Goal: Information Seeking & Learning: Learn about a topic

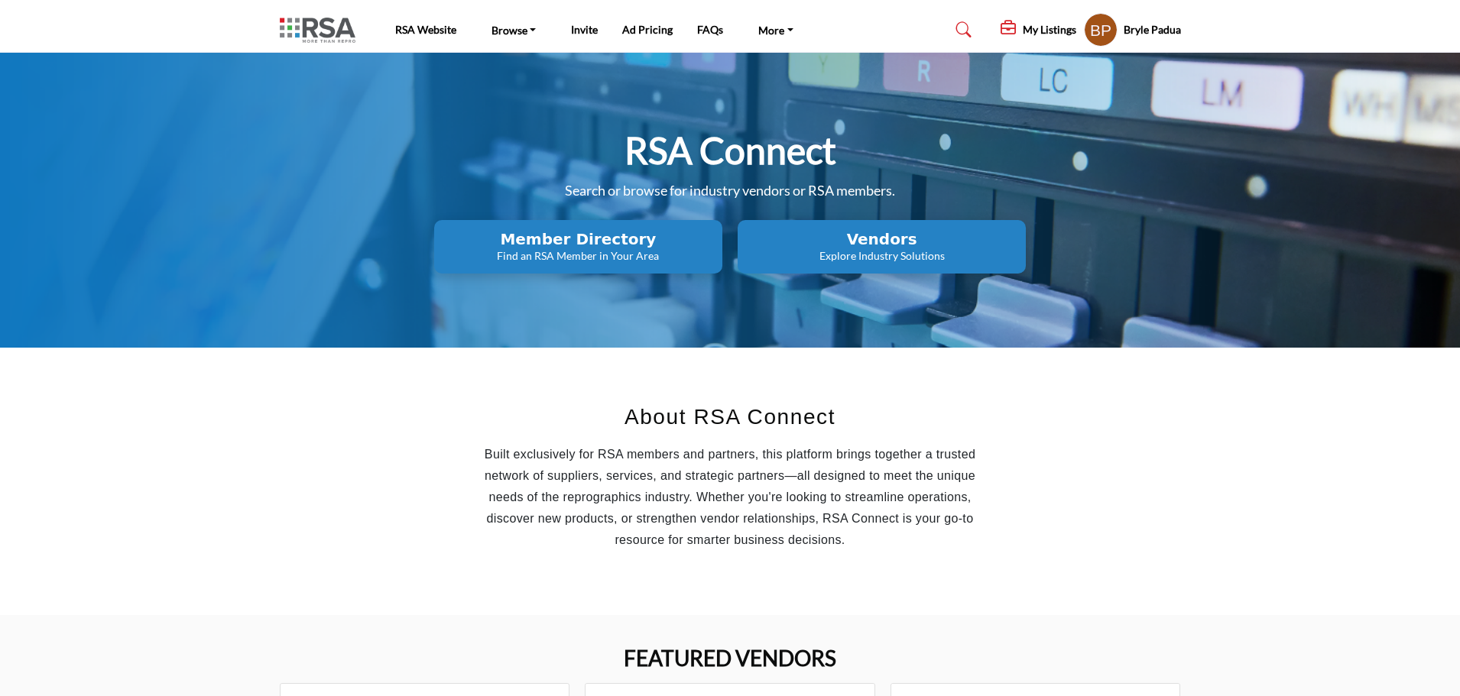
click at [718, 235] on h2 "Vendors" at bounding box center [578, 239] width 279 height 18
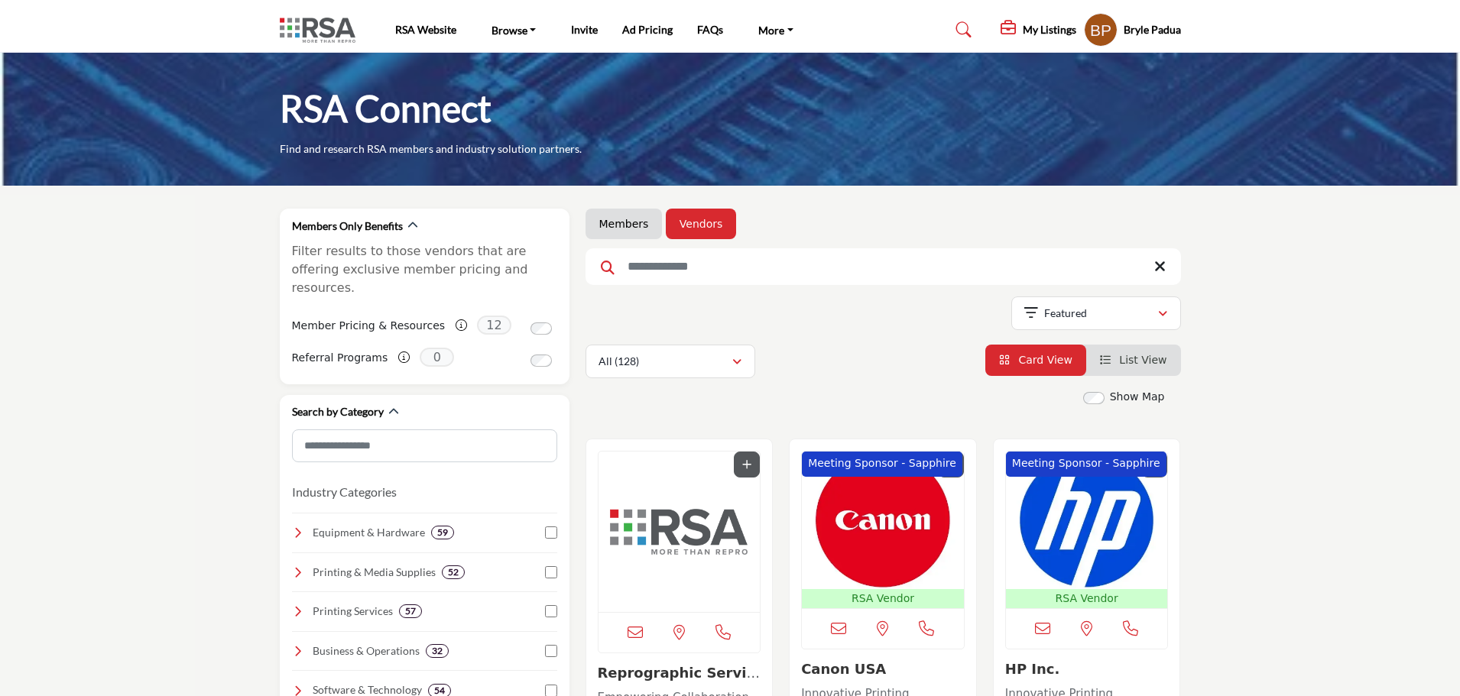
click at [842, 501] on img "Open Listing in new tab" at bounding box center [883, 521] width 162 height 138
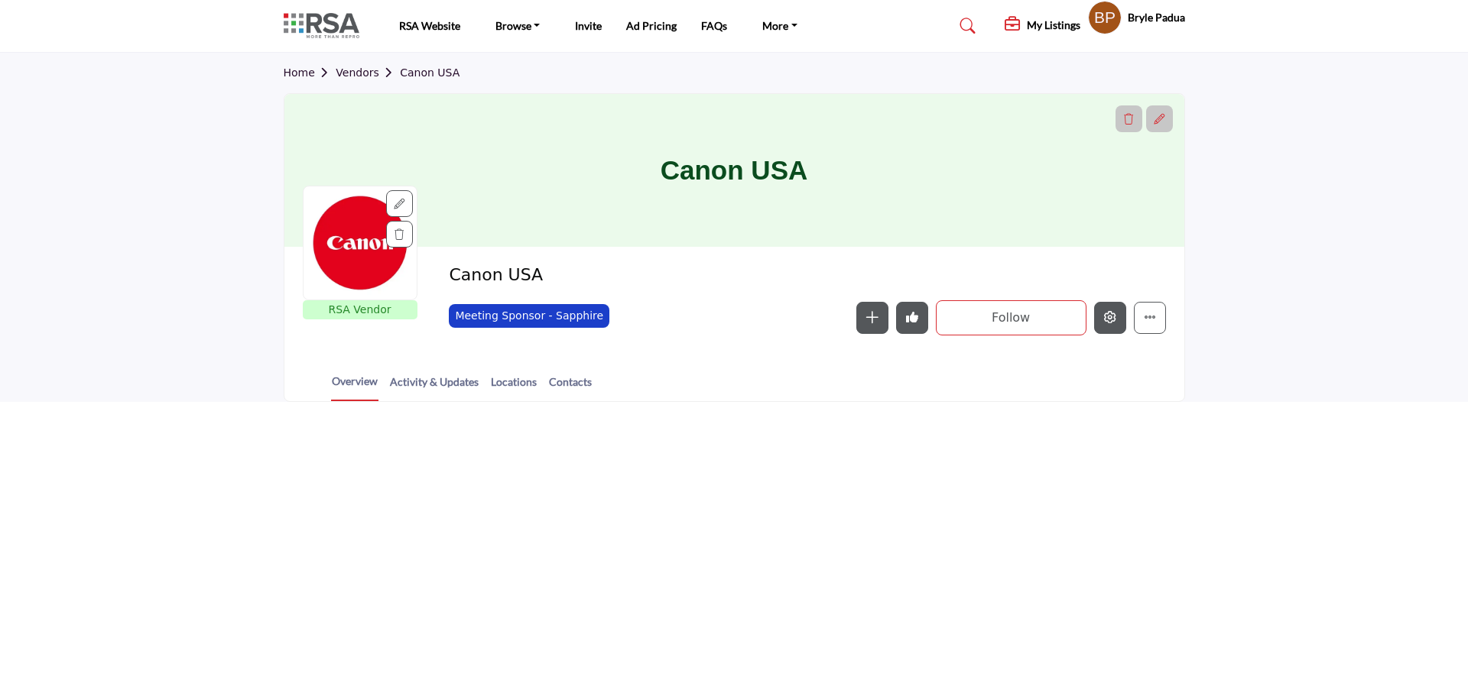
click at [1114, 326] on button "Edit company" at bounding box center [1110, 318] width 32 height 32
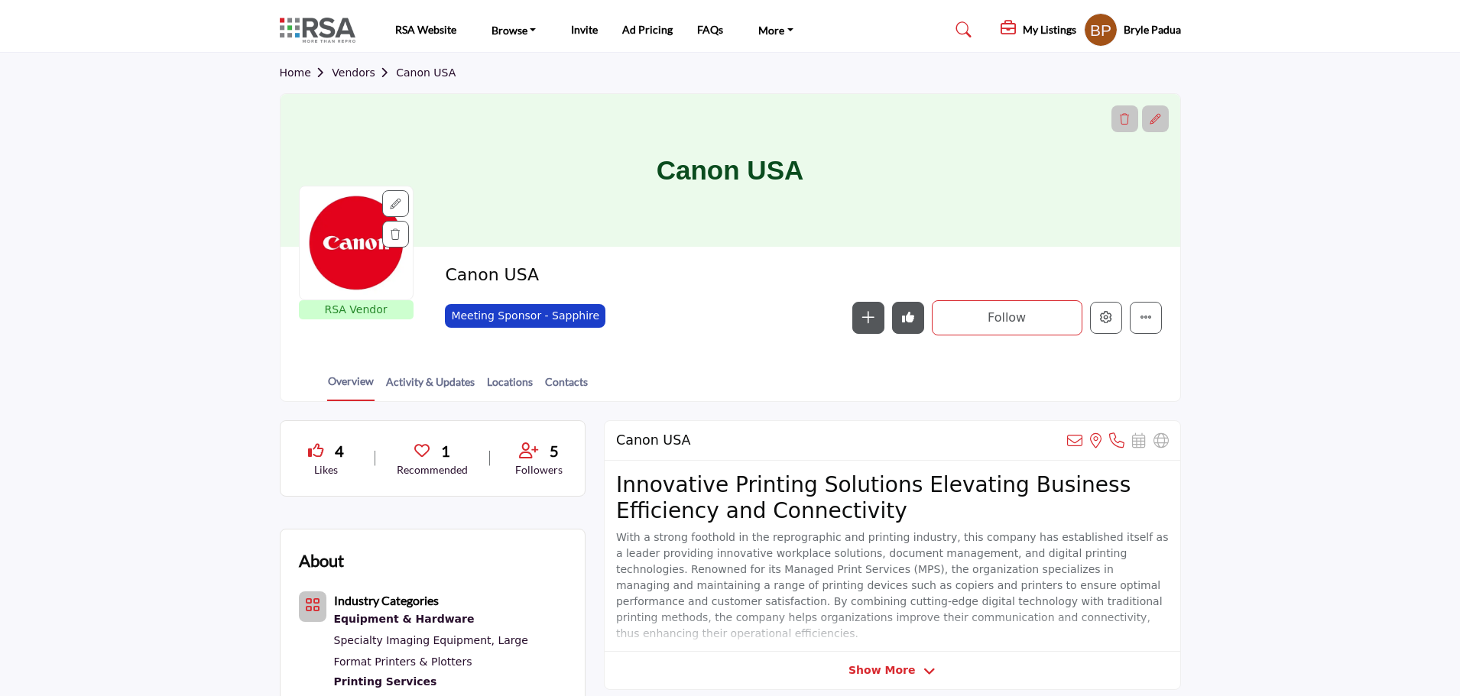
click at [290, 73] on link "Home" at bounding box center [306, 73] width 53 height 12
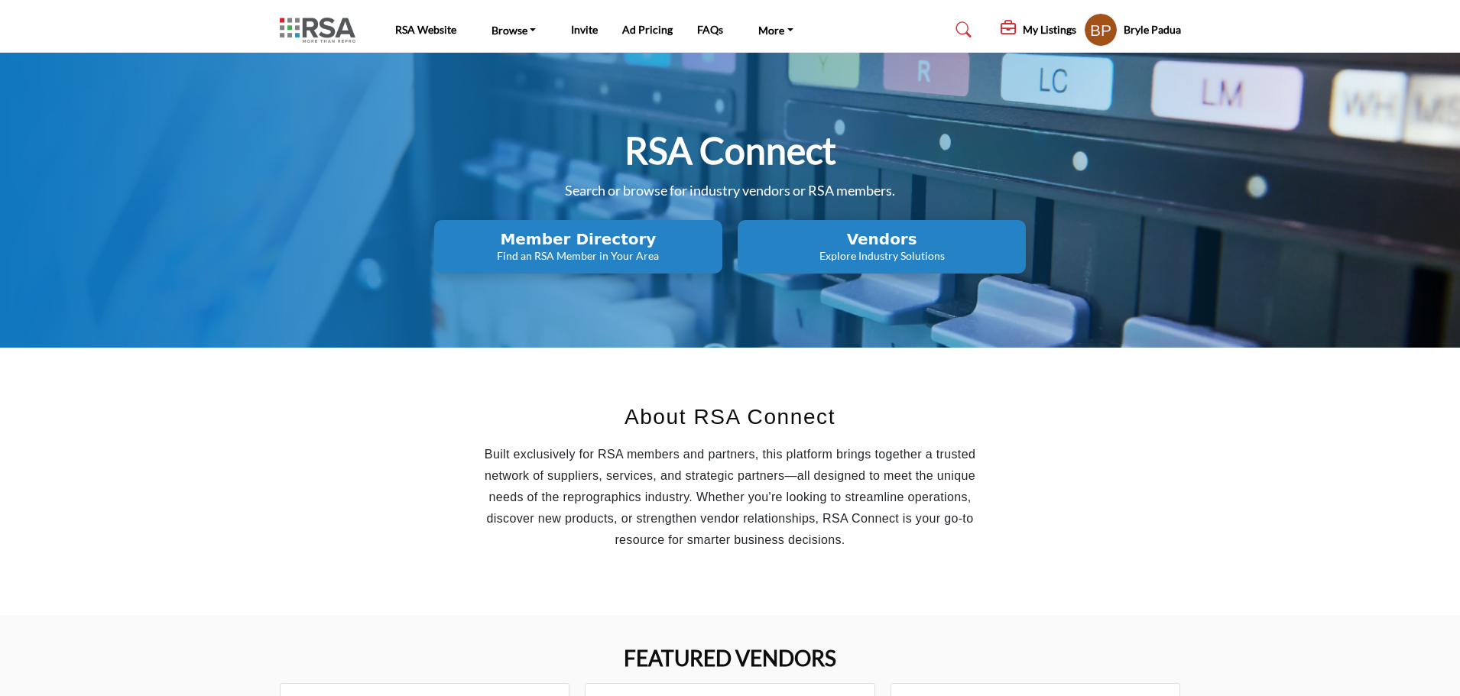
scroll to position [76, 0]
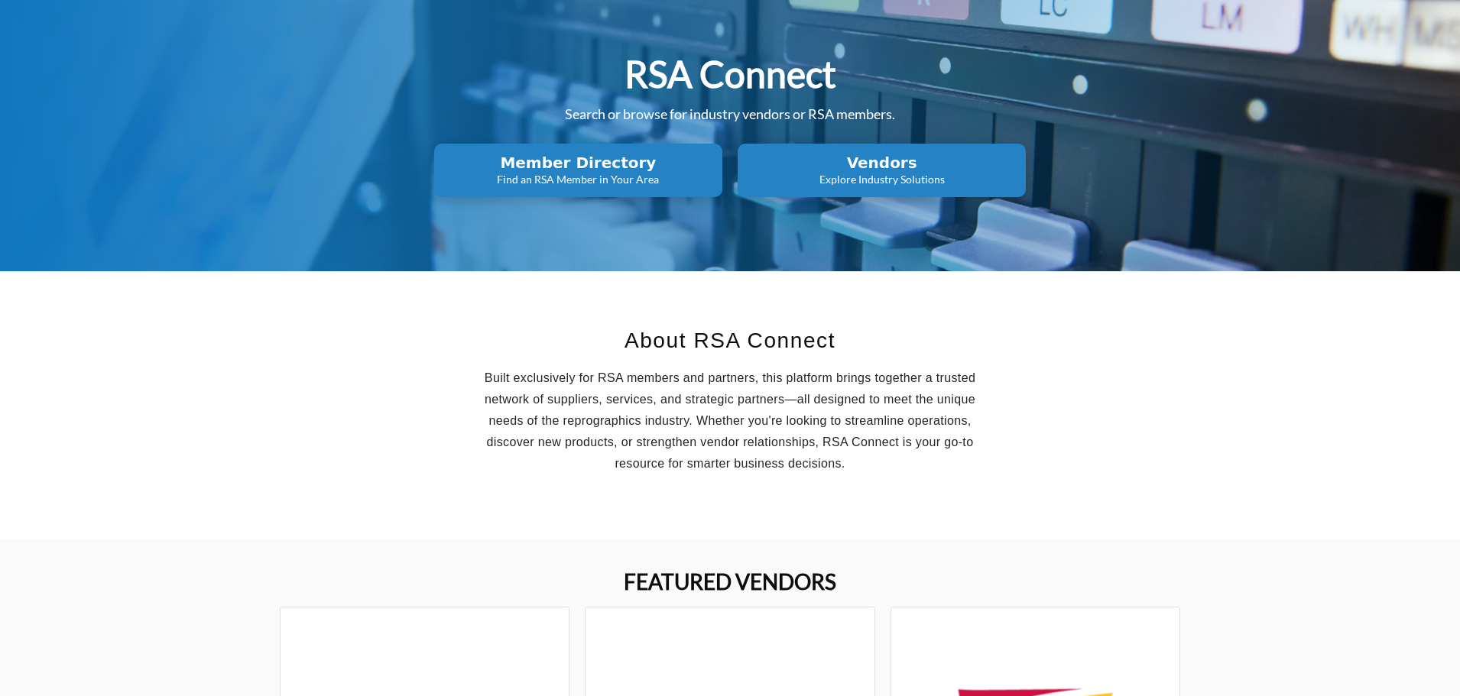
click at [718, 173] on p "Explore Industry Solutions" at bounding box center [578, 179] width 279 height 15
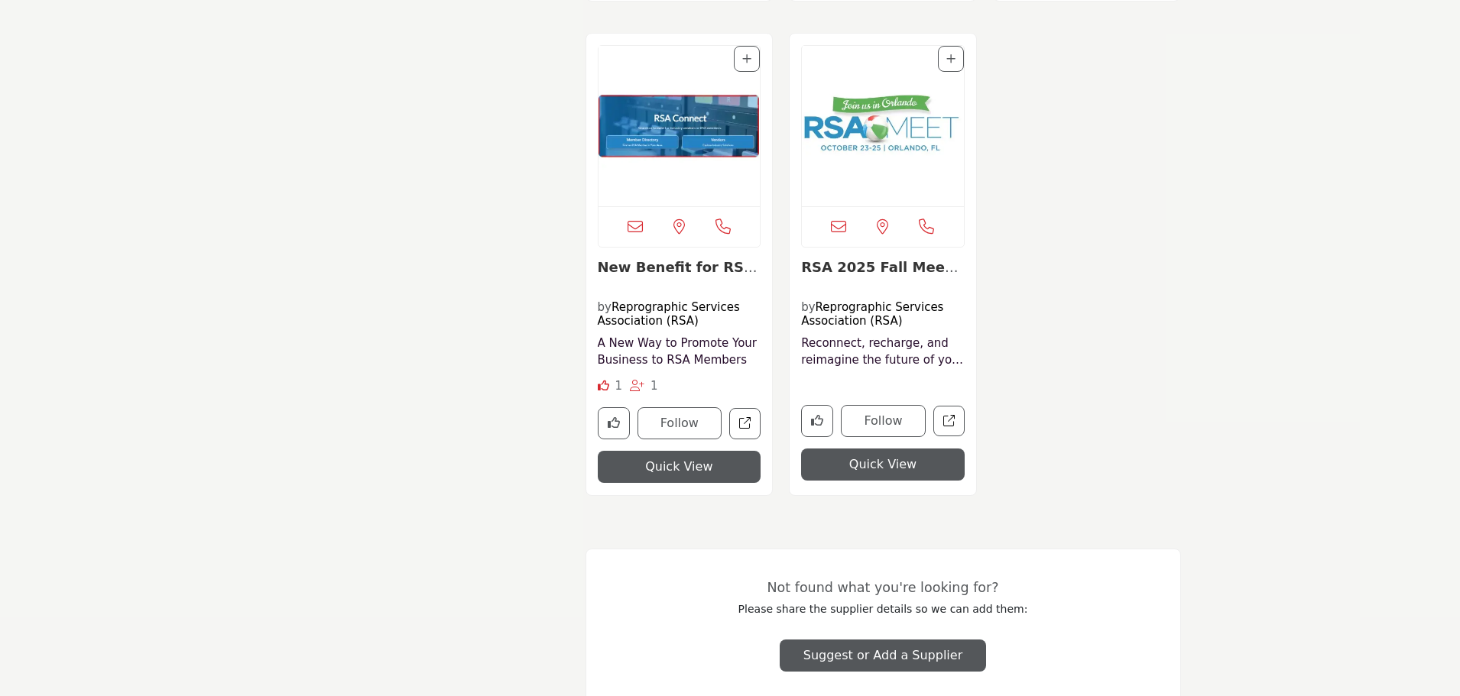
scroll to position [19418, 0]
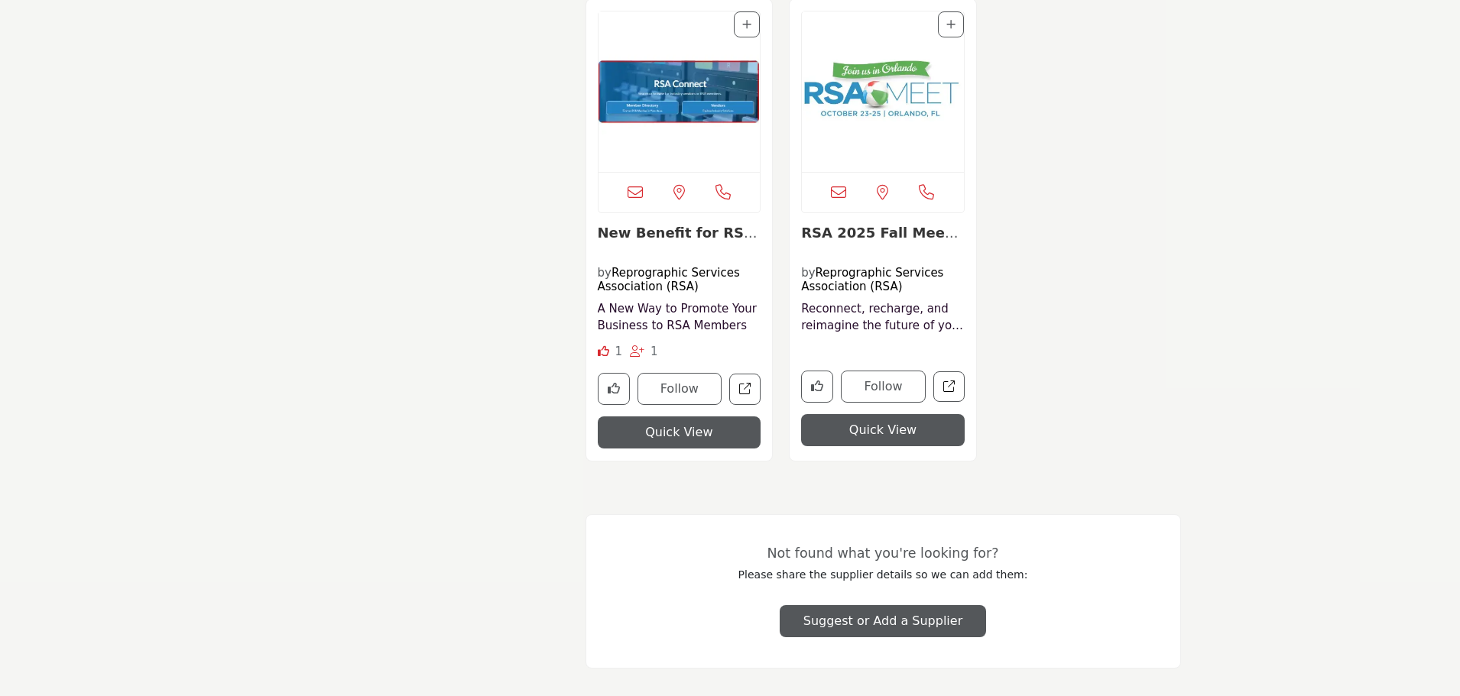
click at [1055, 241] on div "View email address of this listing Call Number 1" at bounding box center [883, 240] width 612 height 484
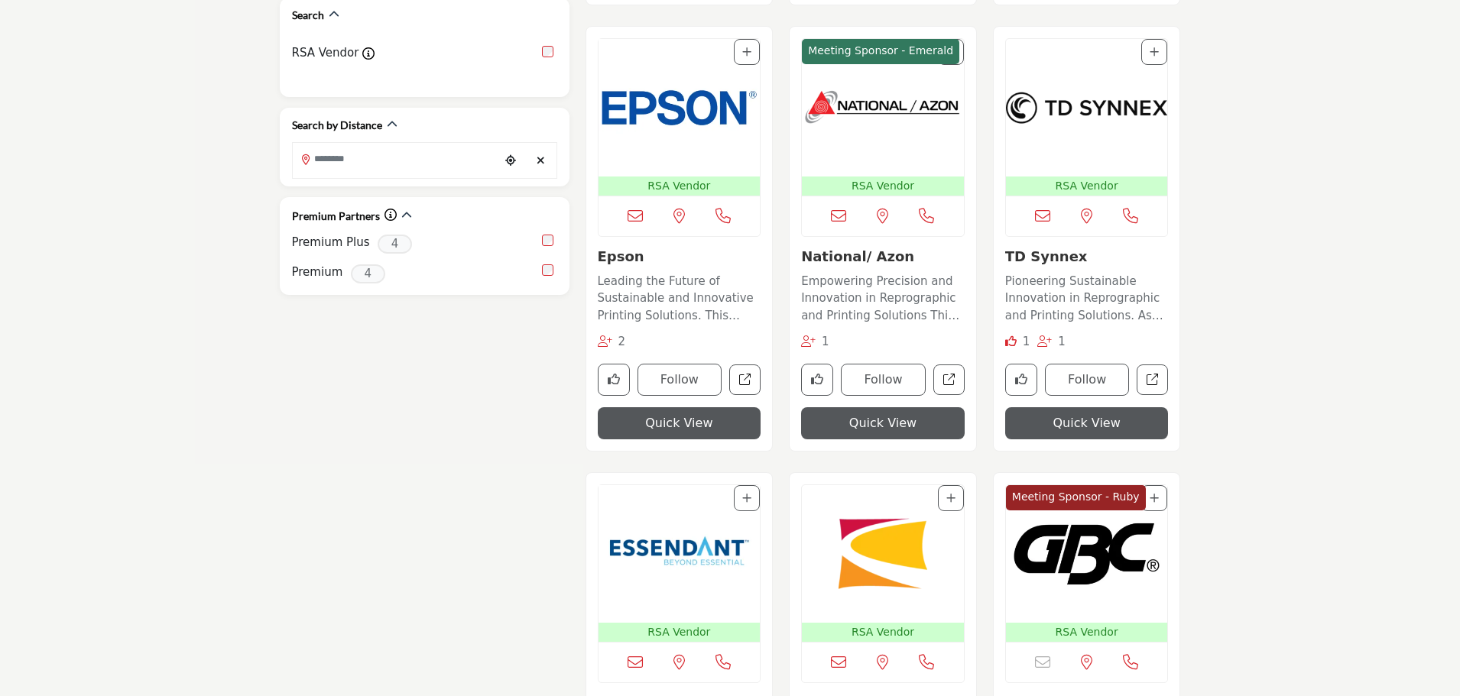
scroll to position [0, 0]
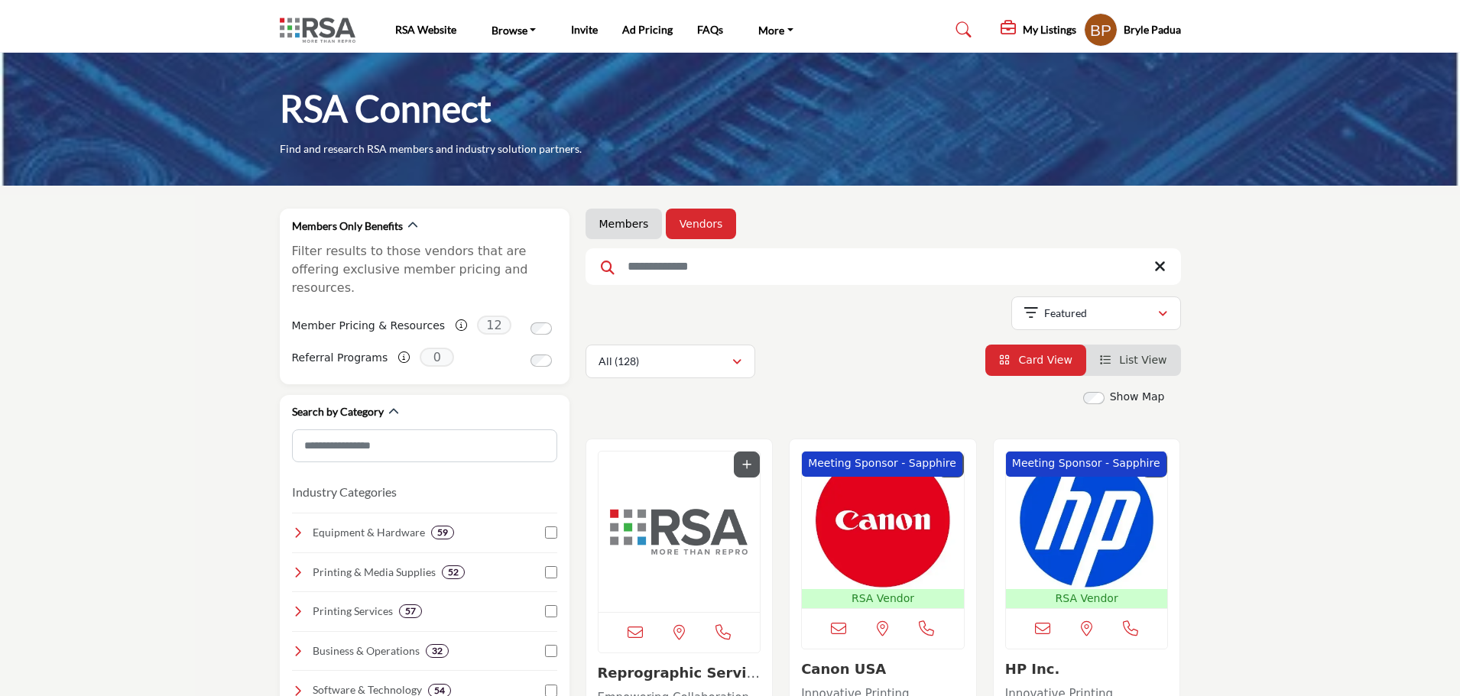
click at [628, 222] on link "Members" at bounding box center [624, 223] width 50 height 15
click at [622, 216] on link "Members" at bounding box center [624, 223] width 50 height 15
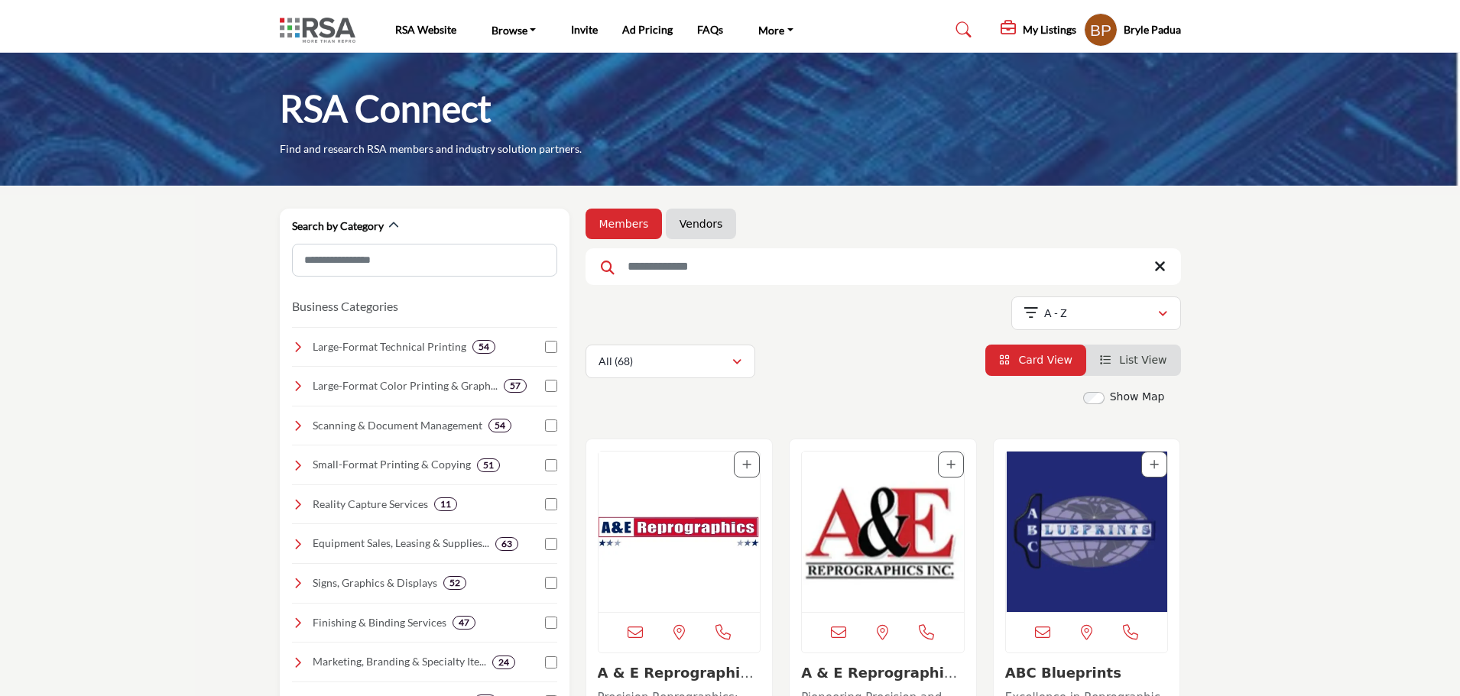
click at [700, 214] on li "Vendors" at bounding box center [701, 224] width 70 height 31
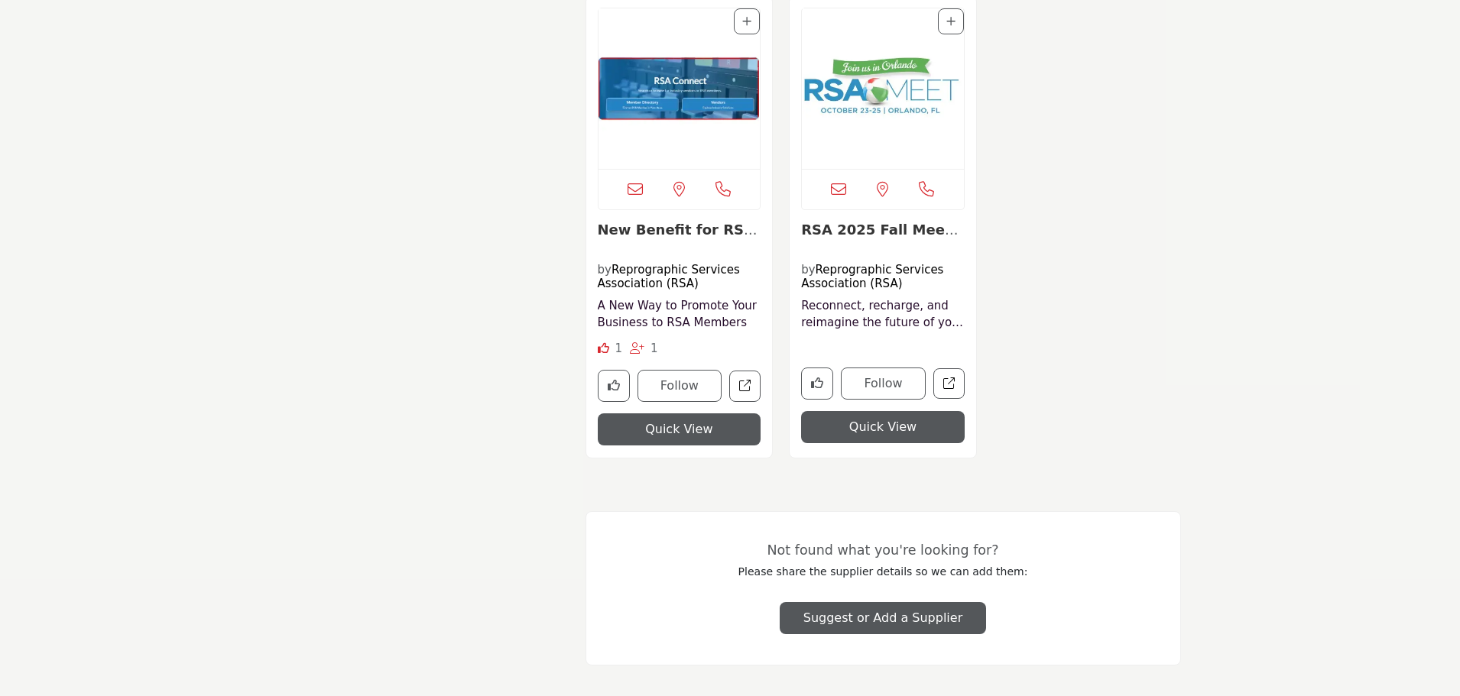
scroll to position [19434, 0]
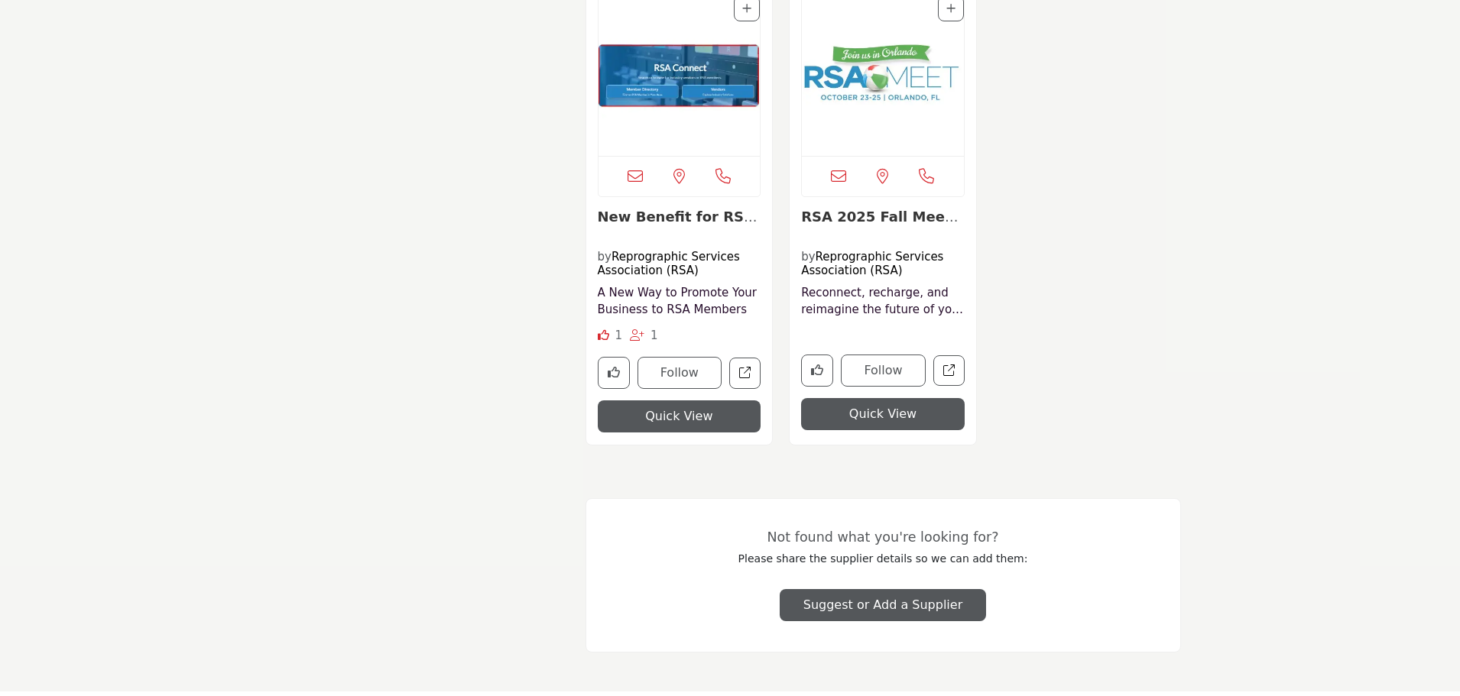
click at [875, 123] on img "Open Listing in new tab" at bounding box center [883, 75] width 162 height 161
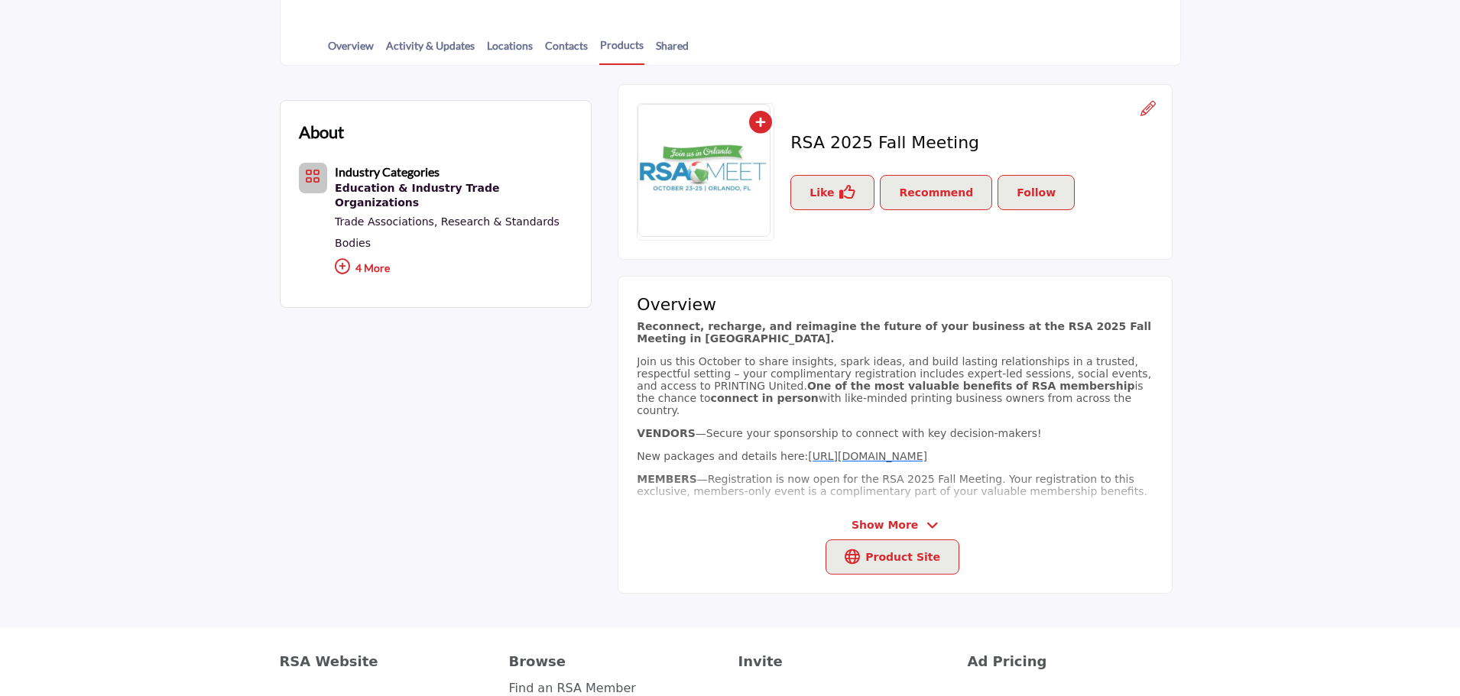
scroll to position [128, 0]
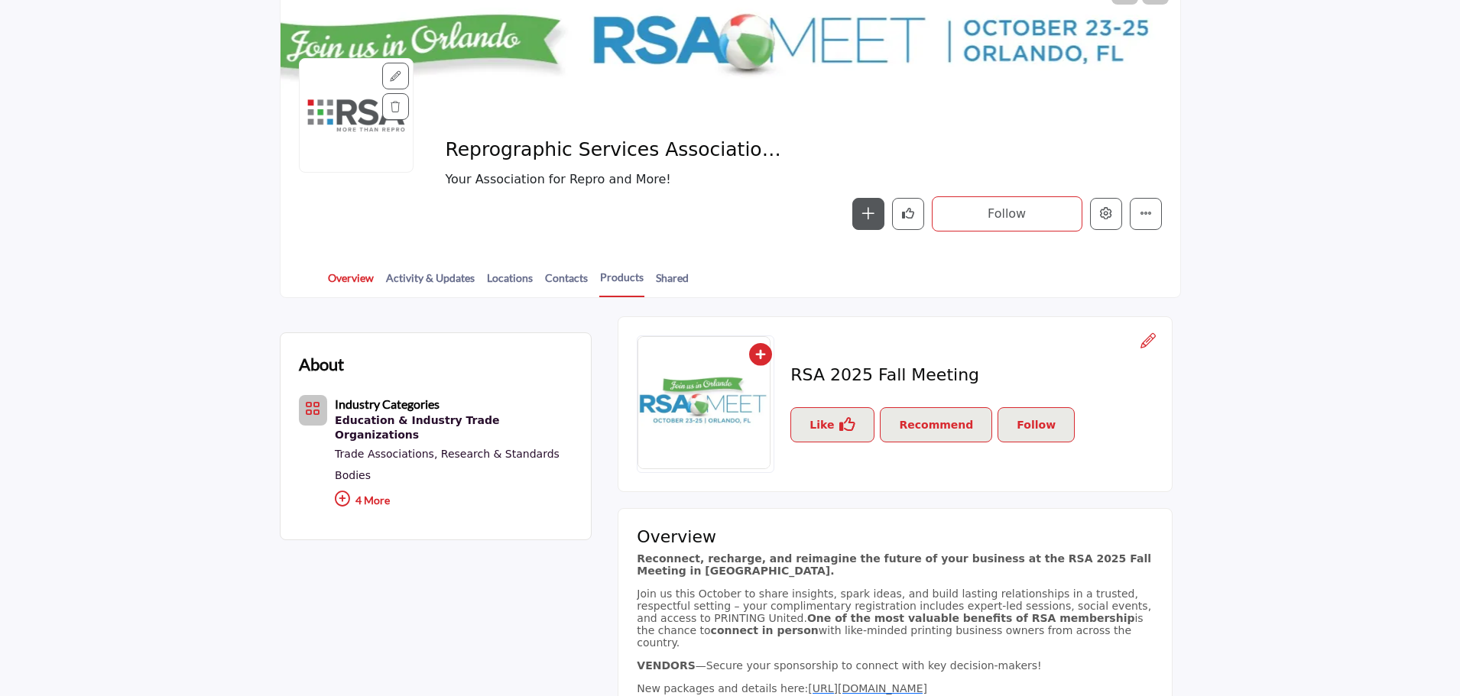
click at [338, 280] on link "Overview" at bounding box center [350, 283] width 47 height 27
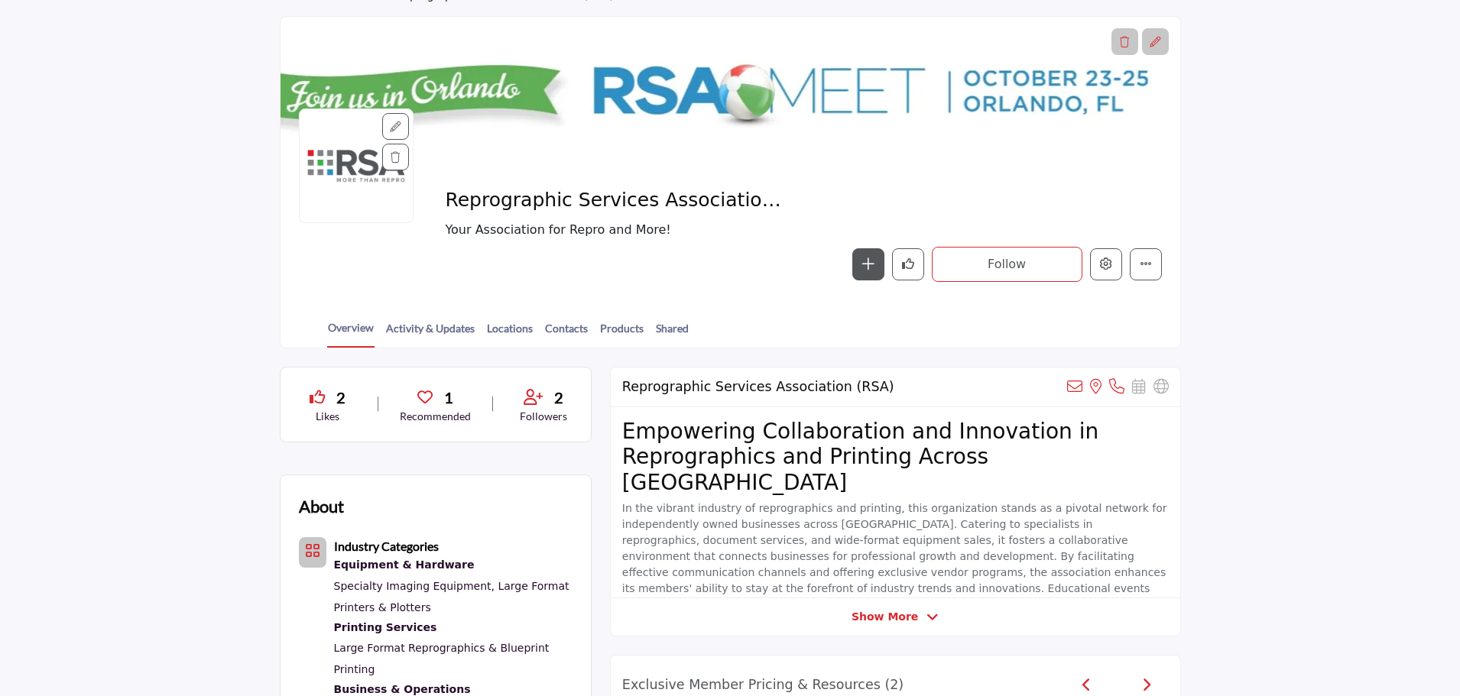
scroll to position [301, 0]
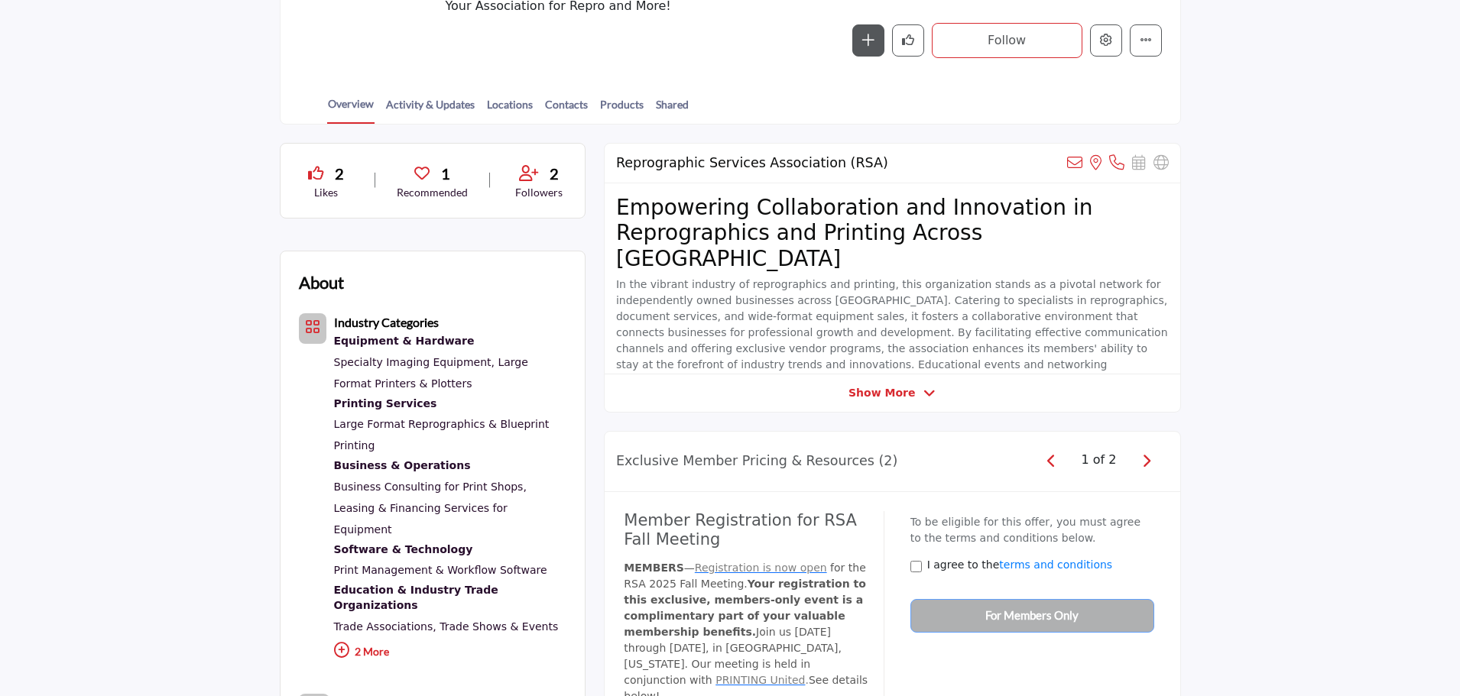
click at [0, 0] on div at bounding box center [0, 0] width 0 height 0
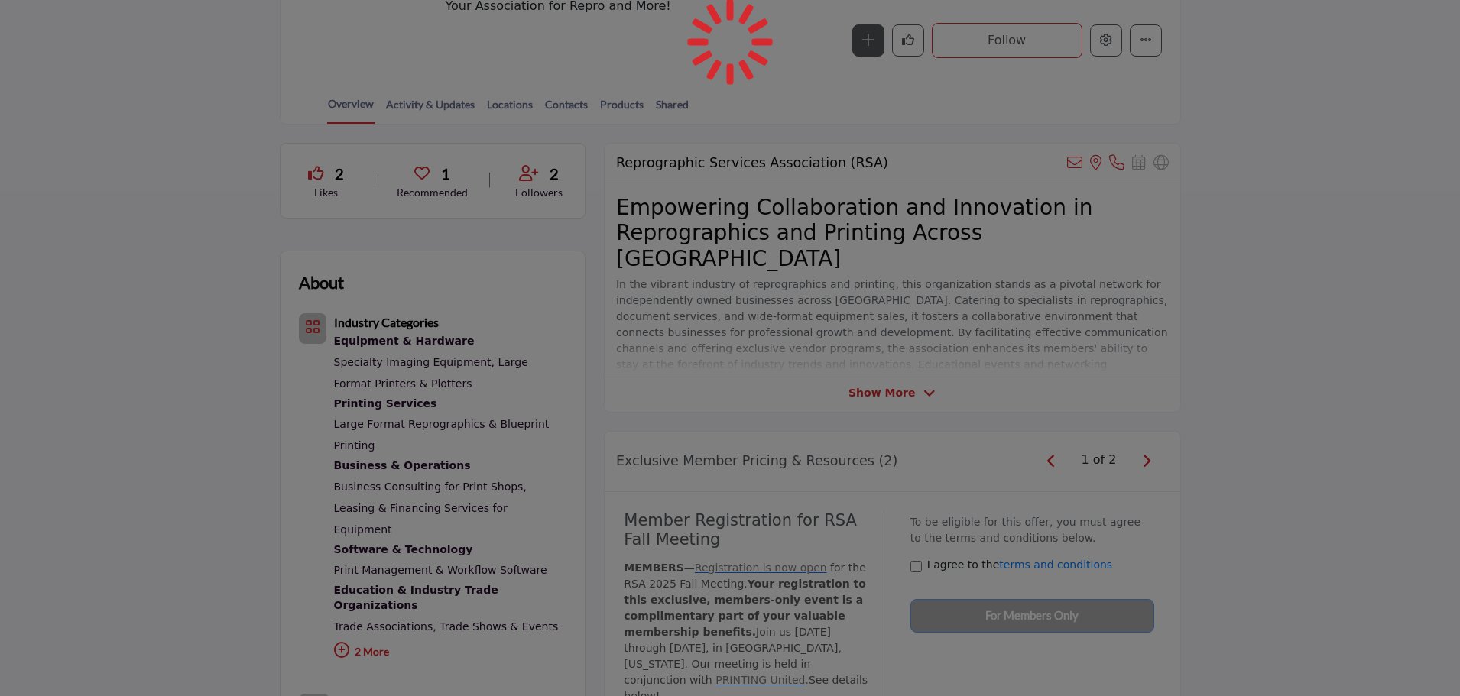
click at [871, 396] on div at bounding box center [730, 348] width 1460 height 696
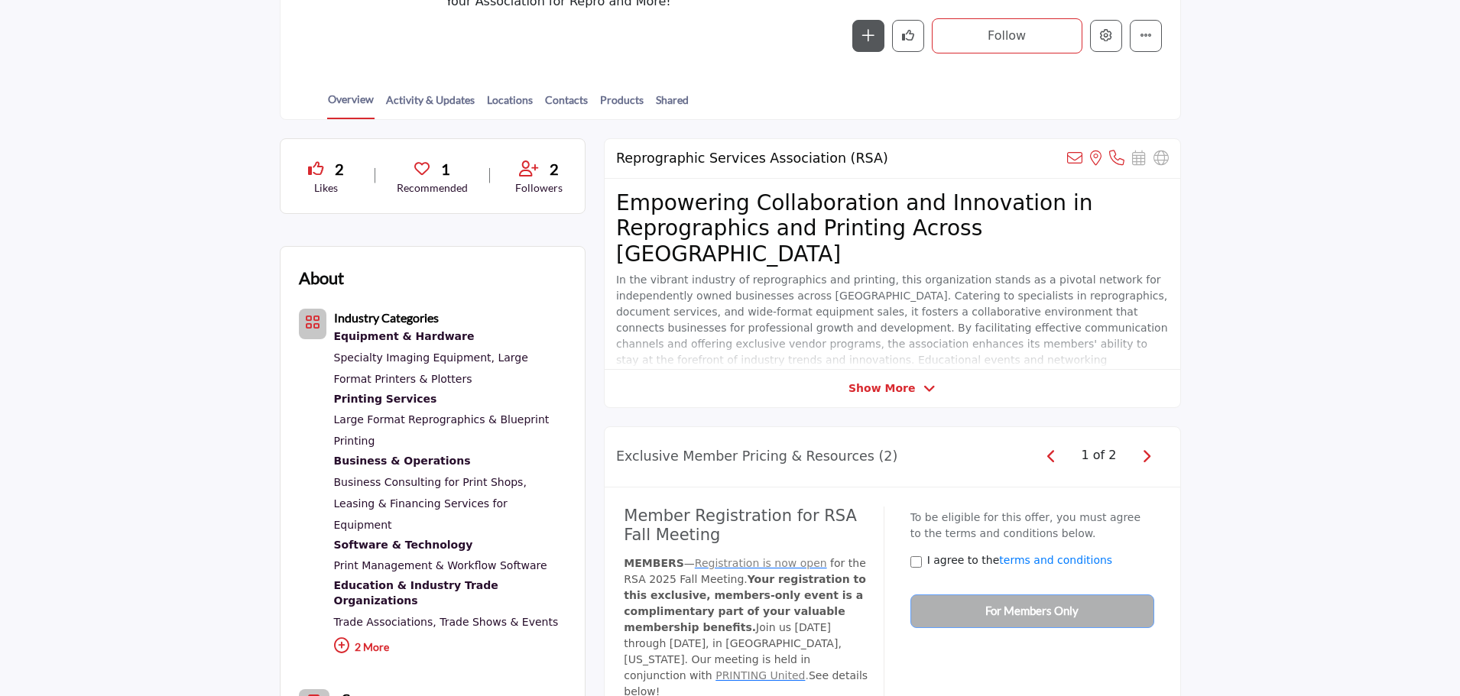
click at [923, 387] on icon at bounding box center [929, 389] width 12 height 14
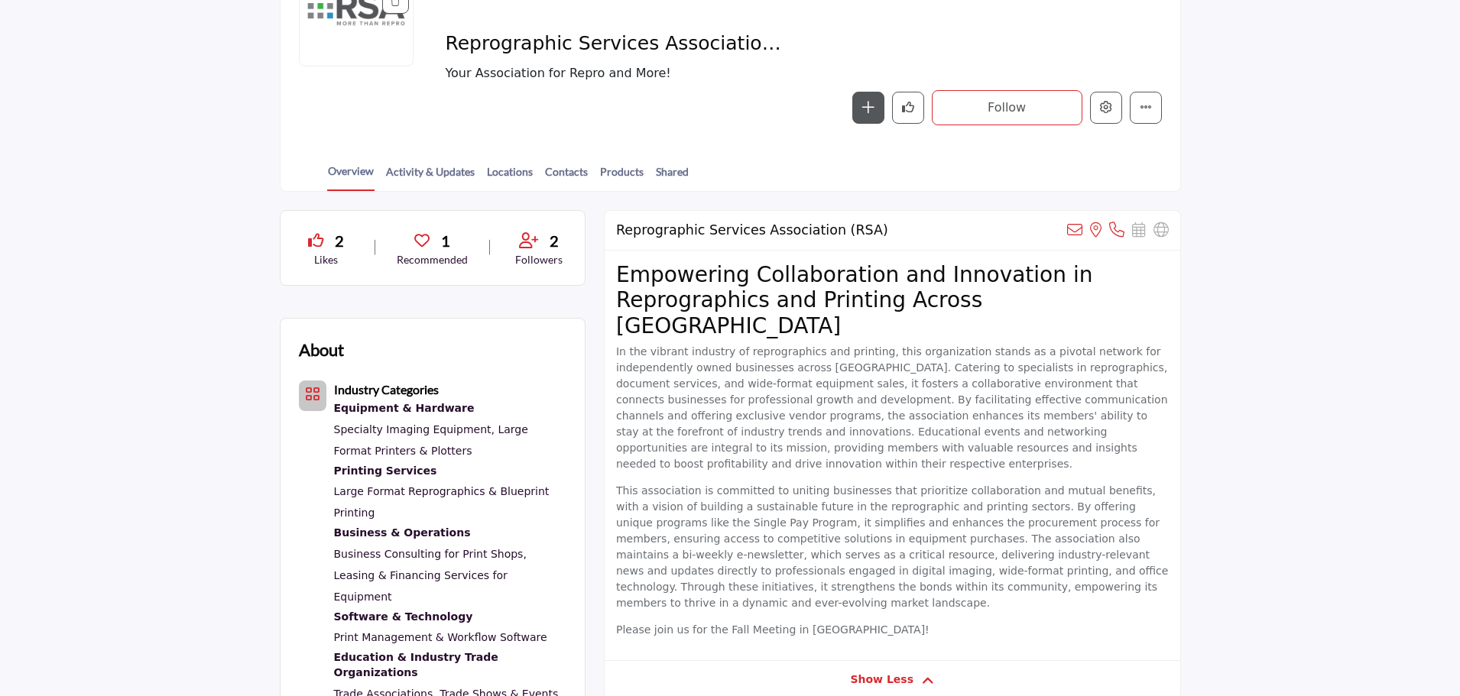
scroll to position [0, 0]
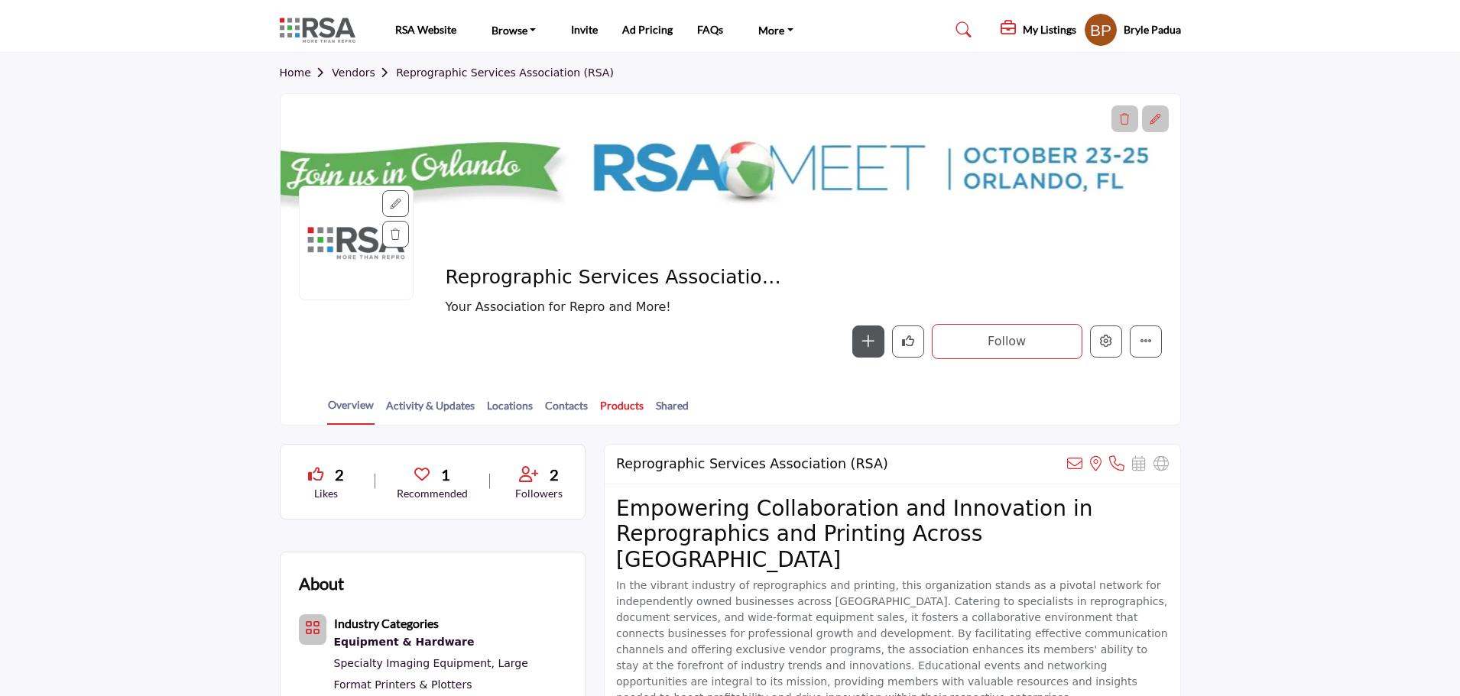
click at [612, 406] on link "Products" at bounding box center [621, 411] width 45 height 27
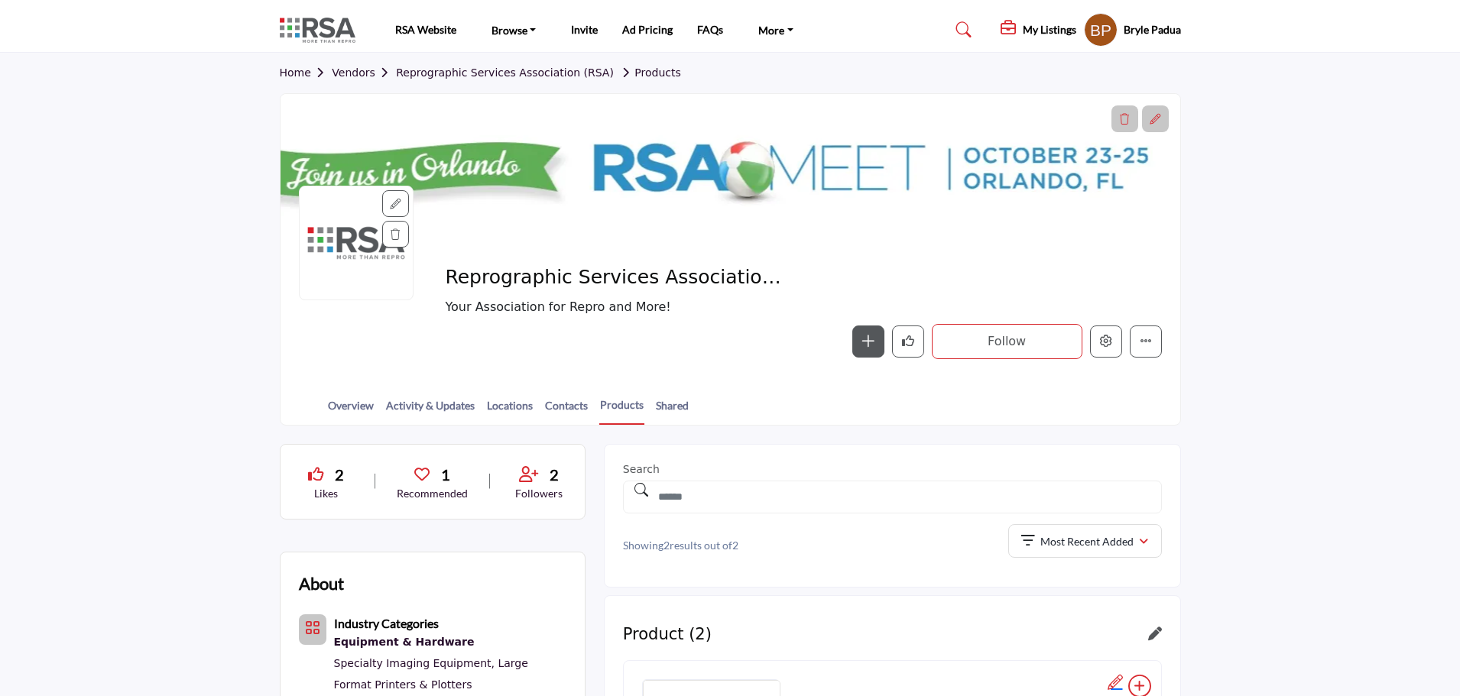
click at [1271, 234] on section "Home Vendors Reprographic Services Association (RSA) Products Reprographic Serv…" at bounding box center [730, 239] width 1460 height 373
click at [538, 73] on link "Reprographic Services Association (RSA)" at bounding box center [505, 73] width 218 height 12
drag, startPoint x: 1365, startPoint y: 307, endPoint x: 1300, endPoint y: 287, distance: 68.9
click at [1365, 307] on section "Home Vendors Reprographic Services Association (RSA) Products Reprographic Serv…" at bounding box center [730, 239] width 1460 height 373
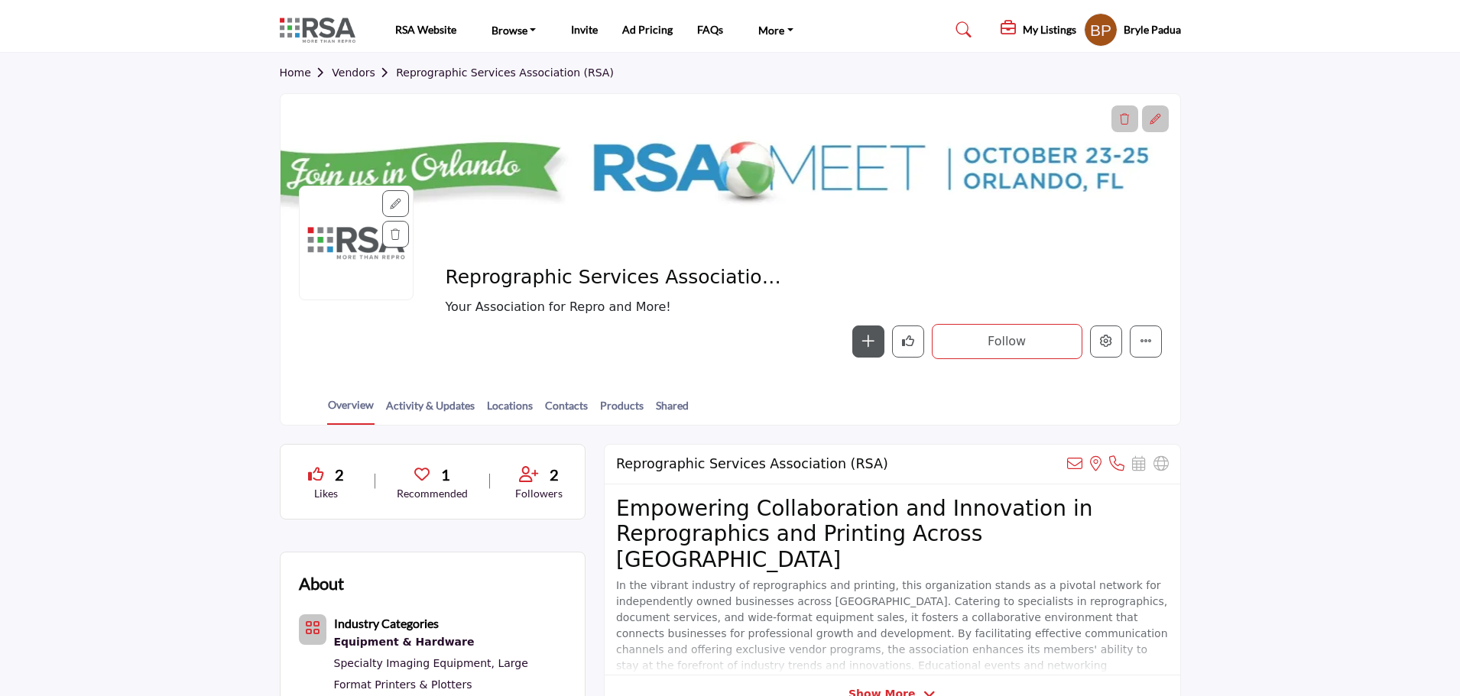
click at [340, 68] on link "Vendors" at bounding box center [364, 73] width 64 height 12
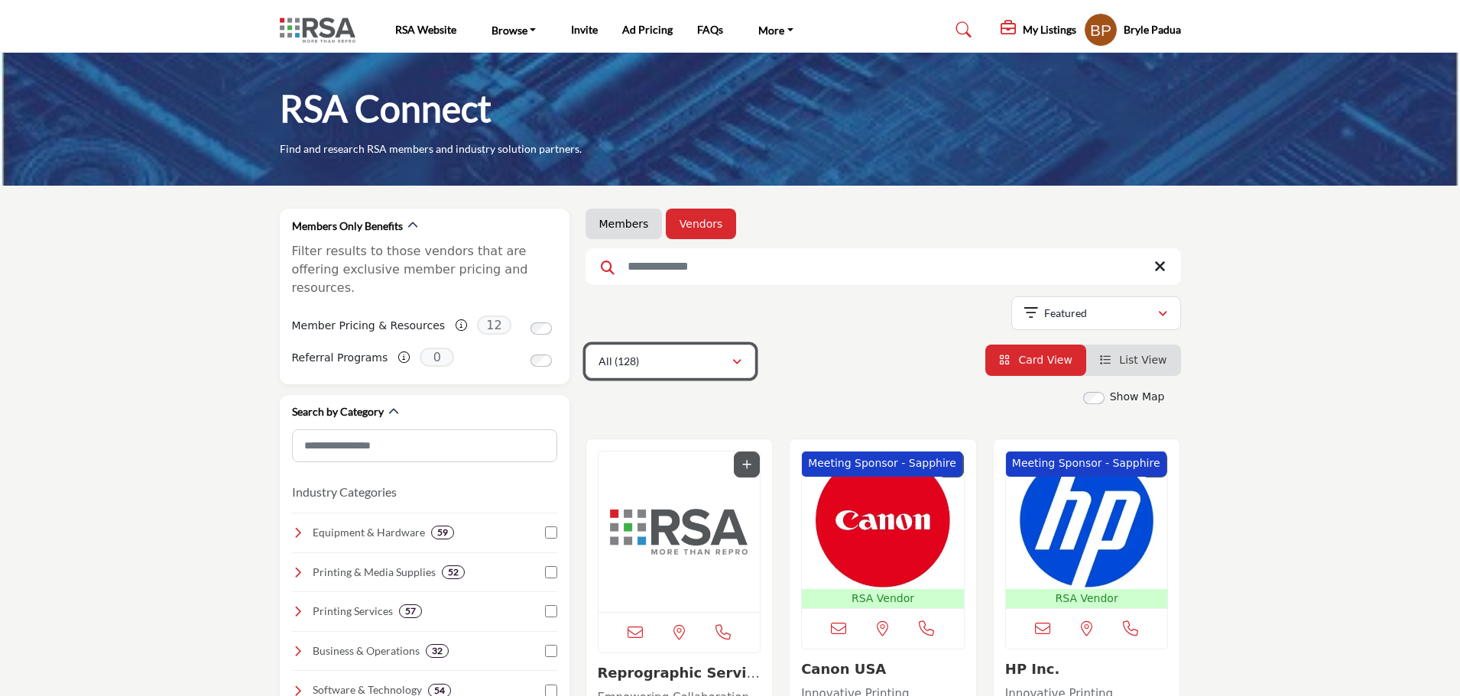
click at [675, 373] on button "All (128)" at bounding box center [671, 362] width 170 height 34
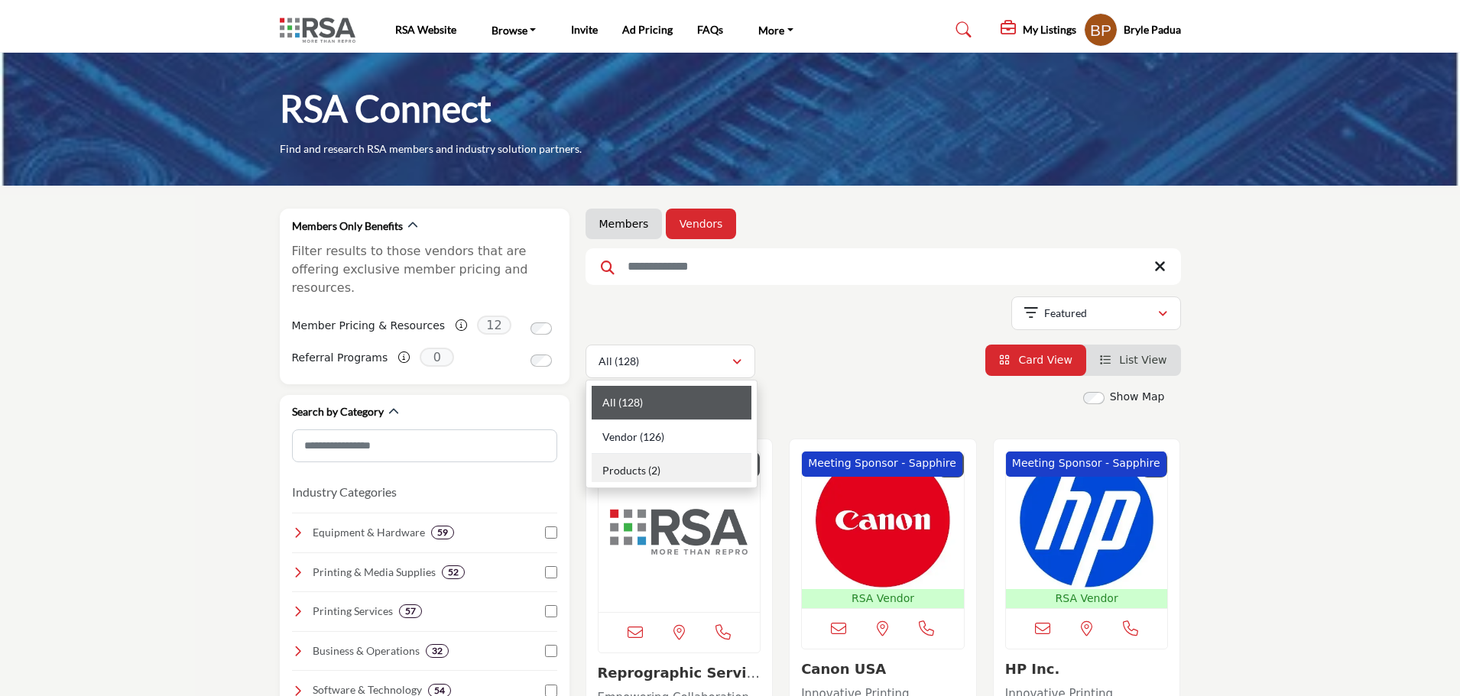
click at [617, 470] on span "Products" at bounding box center [624, 470] width 44 height 13
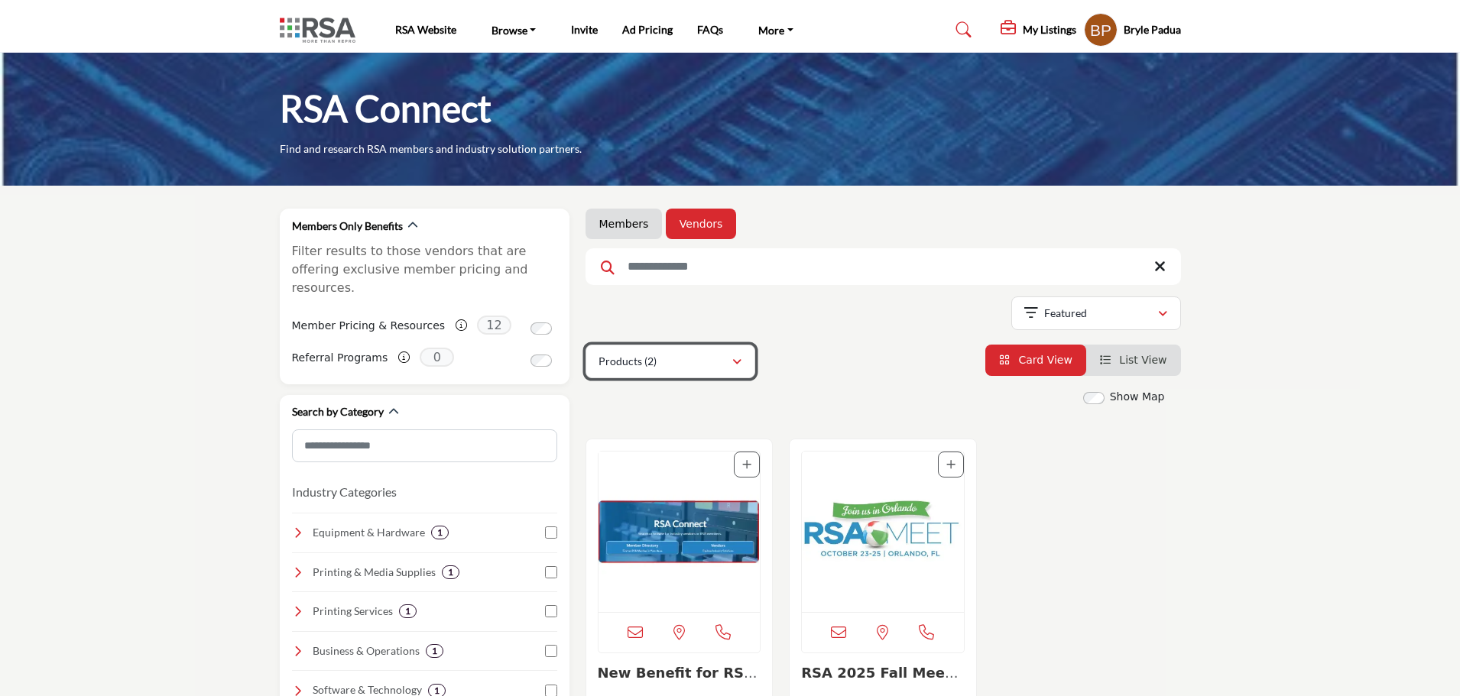
click at [719, 354] on div "Products (2)" at bounding box center [665, 361] width 133 height 18
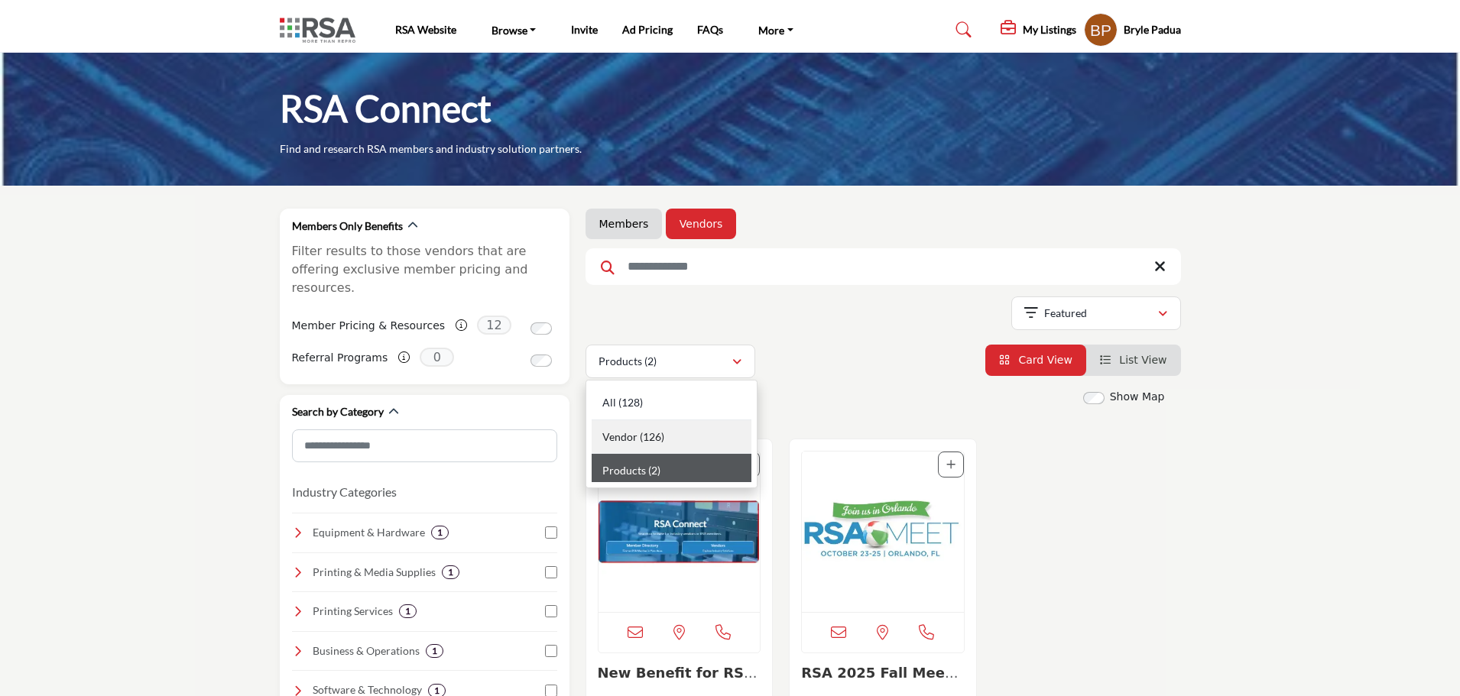
click at [636, 443] on div "Vendor (126)" at bounding box center [672, 437] width 160 height 34
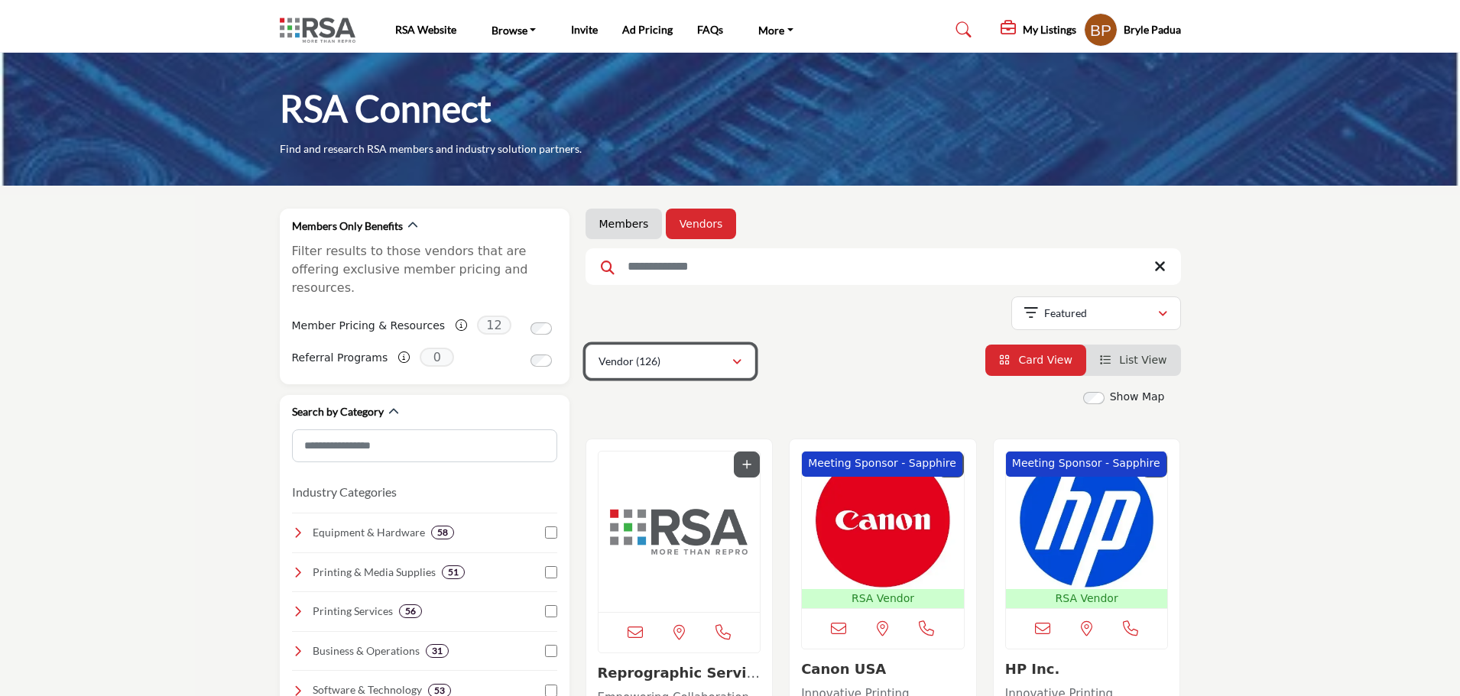
click at [689, 362] on div "Vendor (126)" at bounding box center [665, 361] width 133 height 18
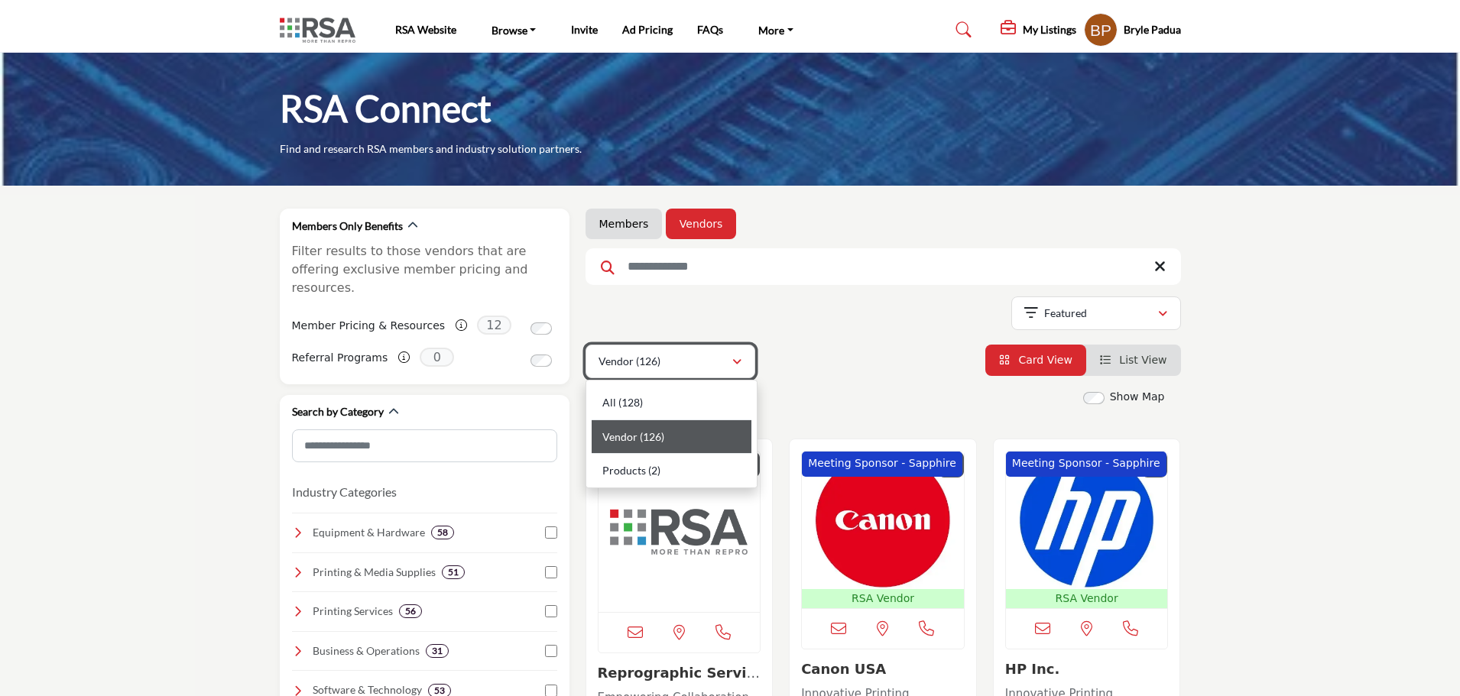
click at [665, 356] on div "Vendor (126)" at bounding box center [665, 361] width 133 height 18
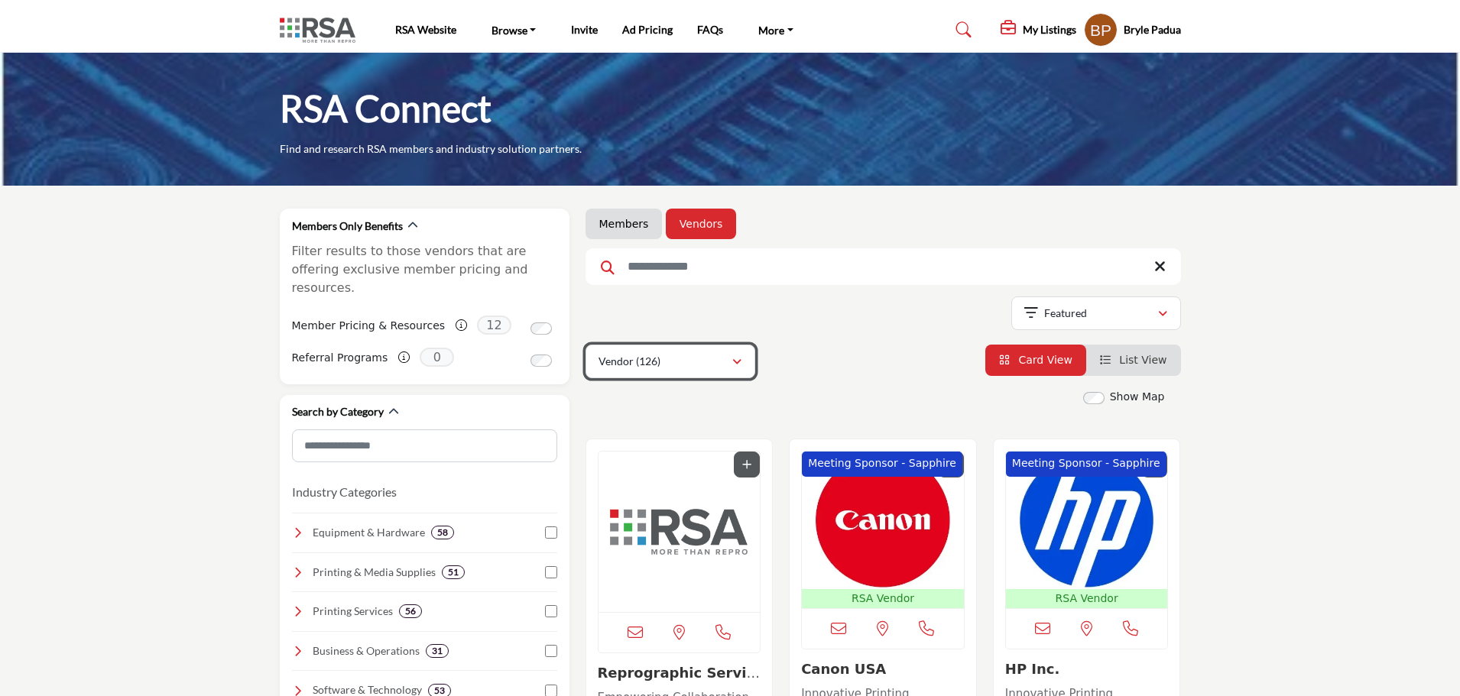
scroll to position [609, 0]
